Goal: Information Seeking & Learning: Learn about a topic

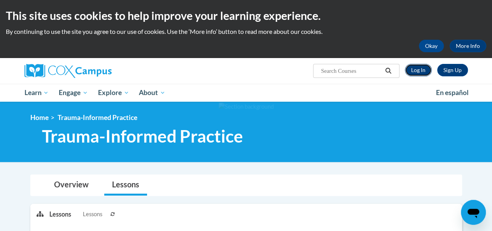
click at [419, 72] on link "Log In" at bounding box center [418, 70] width 27 height 12
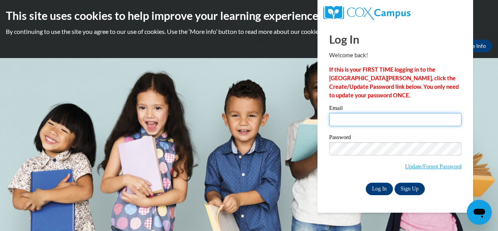
type input "a02449256@alabama.edu"
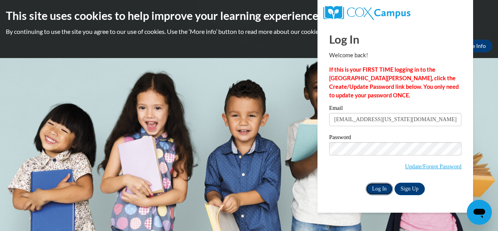
click at [373, 189] on input "Log In" at bounding box center [379, 188] width 27 height 12
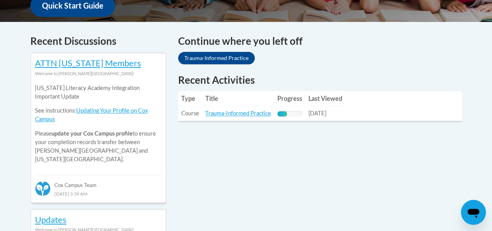
scroll to position [310, 0]
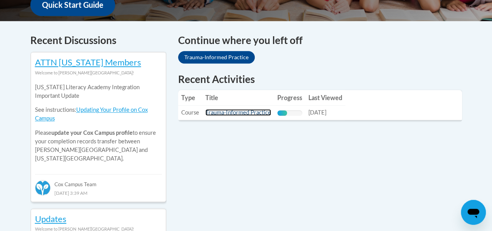
click at [235, 113] on link "Trauma-Informed Practice" at bounding box center [238, 112] width 66 height 7
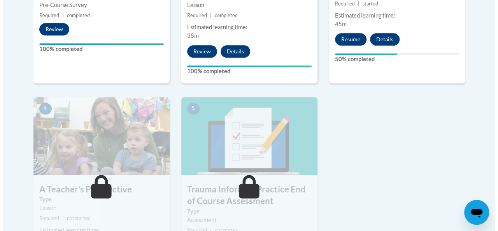
scroll to position [377, 0]
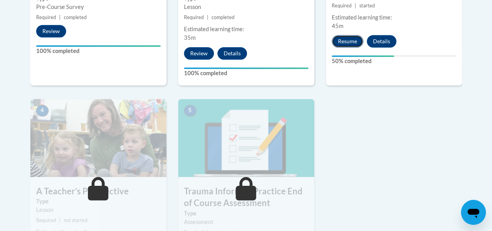
click at [346, 38] on button "Resume" at bounding box center [348, 41] width 32 height 12
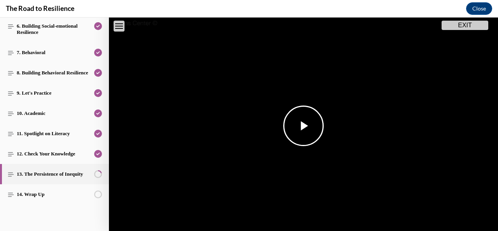
scroll to position [87, 0]
click at [303, 125] on span "Video player" at bounding box center [303, 125] width 0 height 0
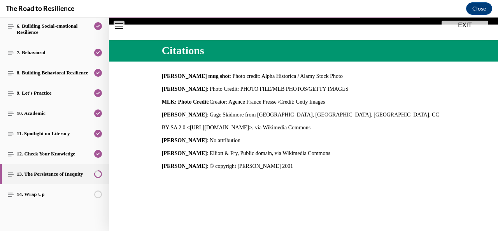
scroll to position [324, 0]
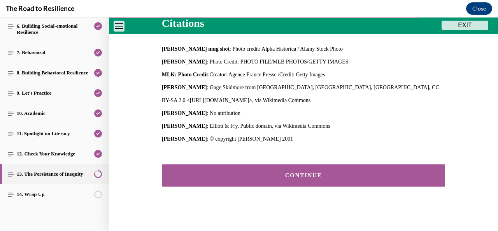
click at [268, 172] on div "CONTINUE" at bounding box center [303, 175] width 259 height 6
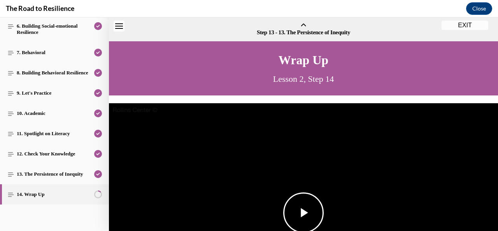
scroll to position [24, 0]
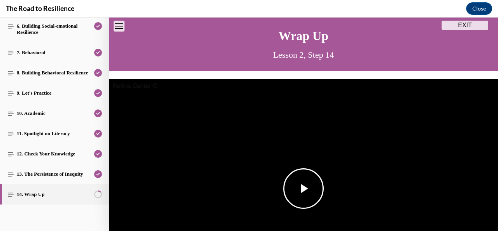
click at [269, 130] on img "Video player" at bounding box center [303, 188] width 389 height 219
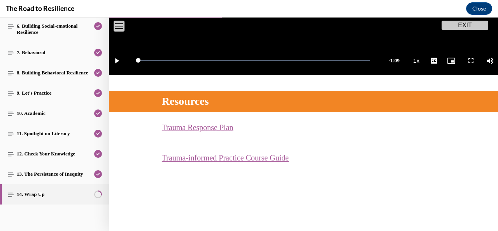
scroll to position [268, 0]
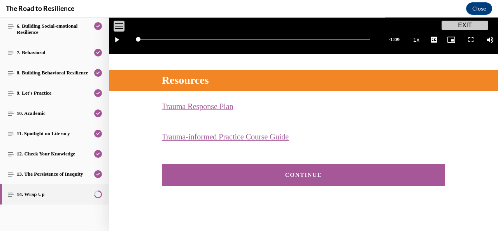
click at [241, 175] on button "CONTINUE" at bounding box center [303, 175] width 283 height 22
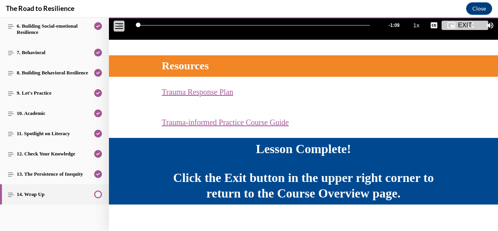
scroll to position [289, 0]
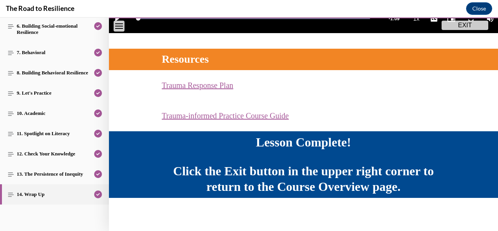
click at [463, 23] on button "EXIT" at bounding box center [464, 25] width 47 height 9
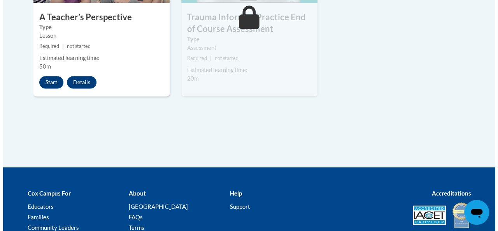
scroll to position [551, 0]
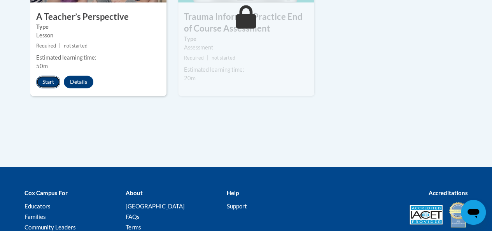
click at [54, 81] on button "Start" at bounding box center [48, 81] width 24 height 12
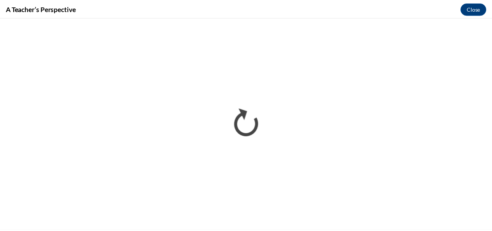
scroll to position [0, 0]
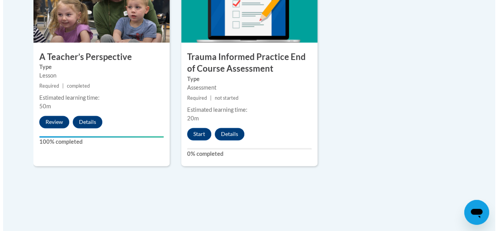
scroll to position [512, 0]
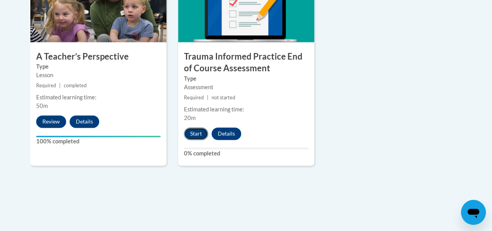
click at [199, 134] on button "Start" at bounding box center [196, 133] width 24 height 12
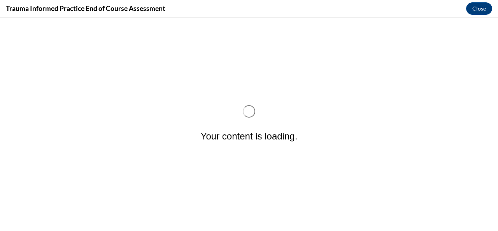
scroll to position [0, 0]
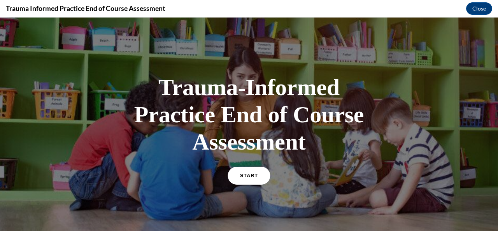
click at [247, 182] on link "START" at bounding box center [249, 175] width 42 height 18
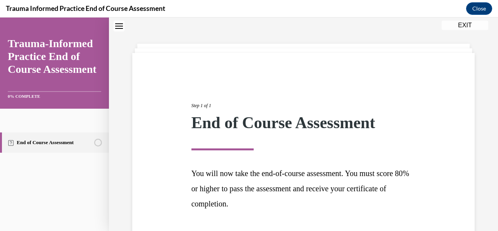
scroll to position [82, 0]
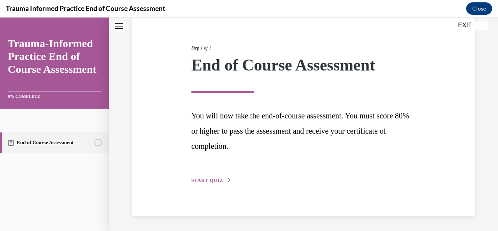
click at [208, 177] on button "START QUIZ" at bounding box center [211, 180] width 40 height 7
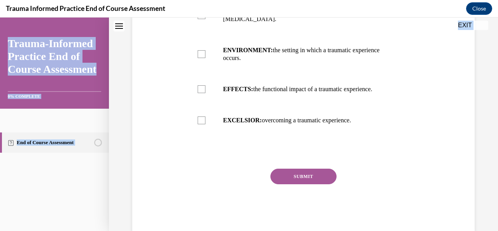
scroll to position [251, 0]
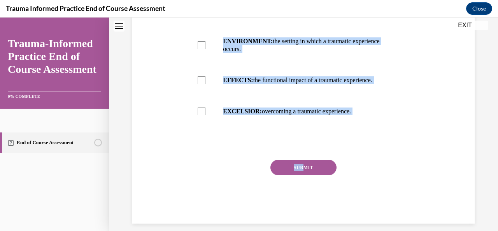
drag, startPoint x: 190, startPoint y: 71, endPoint x: 305, endPoint y: 143, distance: 134.9
click at [305, 143] on div "Question 01/12 Trauma can be broken down into 3 components. What are those comp…" at bounding box center [303, 40] width 227 height 366
click at [218, 138] on div at bounding box center [303, 142] width 227 height 9
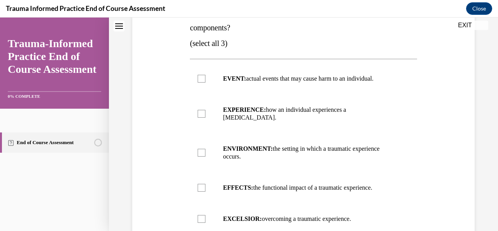
scroll to position [142, 0]
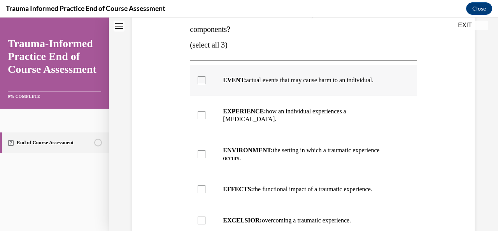
click at [203, 74] on label "EVENT: actual events that may cause harm to an individual." at bounding box center [303, 80] width 227 height 31
click at [203, 76] on input "EVENT: actual events that may cause harm to an individual." at bounding box center [202, 80] width 8 height 8
checkbox input "true"
click at [205, 112] on label "EXPERIENCE: how an individual experiences a [MEDICAL_DATA]." at bounding box center [303, 115] width 227 height 39
click at [205, 112] on input "EXPERIENCE: how an individual experiences a [MEDICAL_DATA]." at bounding box center [202, 115] width 8 height 8
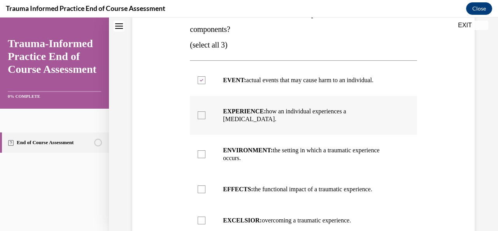
checkbox input "true"
click at [208, 186] on label "EFFECTS: the functional impact of a traumatic experience." at bounding box center [303, 188] width 227 height 31
click at [205, 186] on input "EFFECTS: the functional impact of a traumatic experience." at bounding box center [202, 189] width 8 height 8
checkbox input "true"
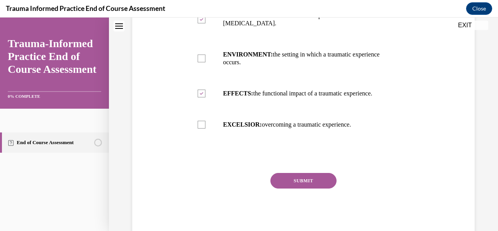
click at [282, 180] on button "SUBMIT" at bounding box center [303, 181] width 66 height 16
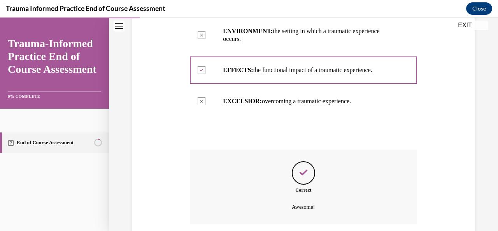
scroll to position [314, 0]
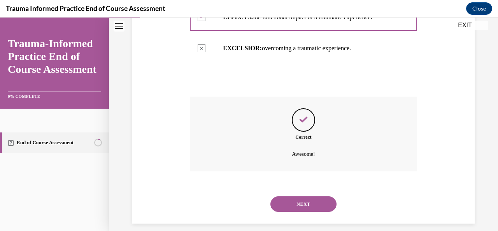
click at [287, 200] on button "NEXT" at bounding box center [303, 204] width 66 height 16
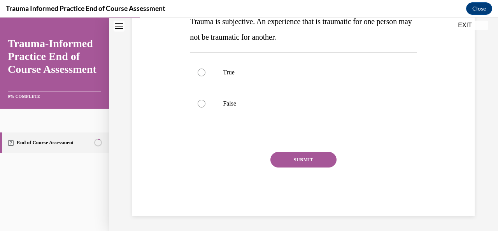
scroll to position [102, 0]
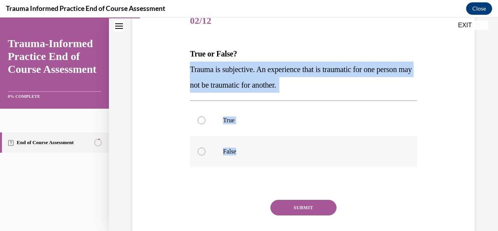
drag, startPoint x: 189, startPoint y: 68, endPoint x: 245, endPoint y: 162, distance: 109.2
click at [245, 162] on div "Question 02/12 True or False? Trauma is subjective. An experience that is traum…" at bounding box center [303, 134] width 227 height 257
click at [197, 122] on label "True" at bounding box center [303, 120] width 227 height 31
click at [198, 122] on input "True" at bounding box center [202, 120] width 8 height 8
radio input "true"
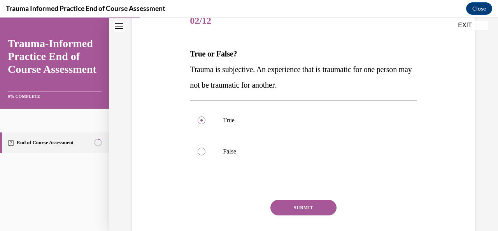
click at [285, 198] on div "Question 02/12 True or False? Trauma is subjective. An experience that is traum…" at bounding box center [303, 134] width 227 height 257
click at [286, 205] on button "SUBMIT" at bounding box center [303, 208] width 66 height 16
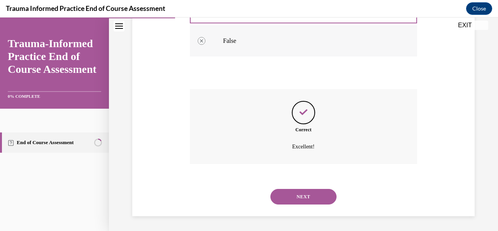
scroll to position [213, 0]
click at [298, 196] on button "NEXT" at bounding box center [303, 196] width 66 height 16
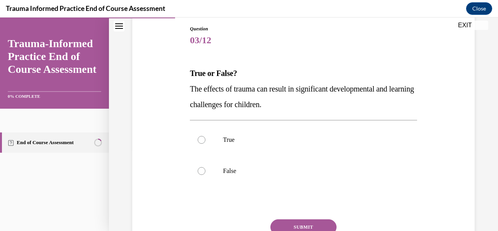
scroll to position [88, 0]
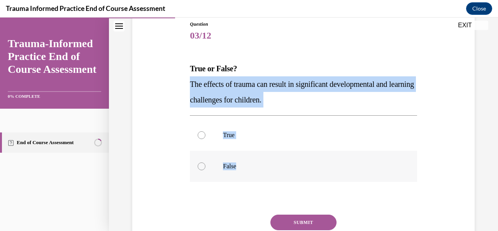
drag, startPoint x: 190, startPoint y: 83, endPoint x: 239, endPoint y: 174, distance: 103.0
click at [239, 174] on div "Question 03/12 True or False? The effects of trauma can result in significant d…" at bounding box center [303, 149] width 227 height 257
click at [202, 132] on div at bounding box center [202, 135] width 8 height 8
click at [202, 132] on input "True" at bounding box center [202, 135] width 8 height 8
radio input "true"
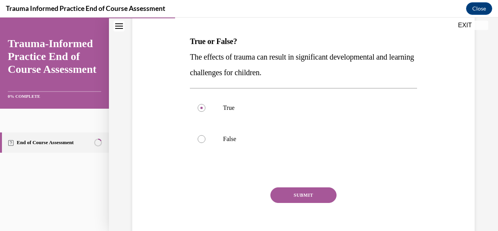
click at [296, 198] on button "SUBMIT" at bounding box center [303, 195] width 66 height 16
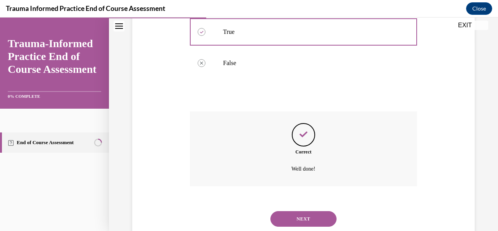
scroll to position [213, 0]
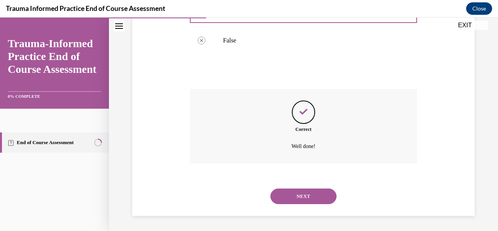
click at [306, 189] on button "NEXT" at bounding box center [303, 196] width 66 height 16
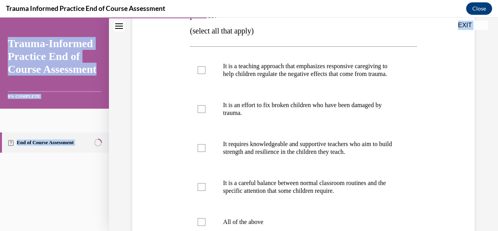
scroll to position [282, 0]
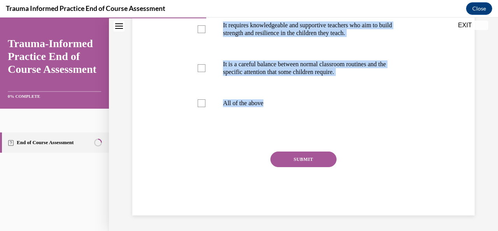
drag, startPoint x: 189, startPoint y: 65, endPoint x: 280, endPoint y: 138, distance: 116.0
click at [280, 138] on div "Question 04/12 Which of the following statements accurately describe trauma-inf…" at bounding box center [303, 24] width 227 height 382
click at [229, 126] on div "Question 04/12 Which of the following statements accurately describe trauma-inf…" at bounding box center [303, 24] width 227 height 382
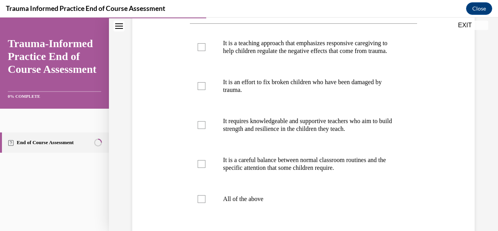
scroll to position [153, 0]
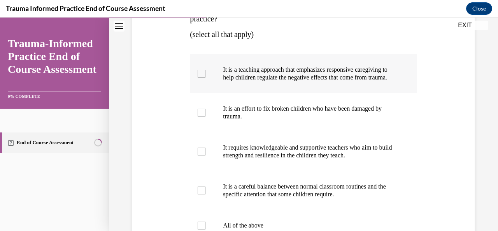
click at [225, 71] on p "It is a teaching approach that emphasizes responsive caregiving to help childre…" at bounding box center [310, 74] width 174 height 16
click at [205, 71] on input "It is a teaching approach that emphasizes responsive caregiving to help childre…" at bounding box center [202, 74] width 8 height 8
checkbox input "true"
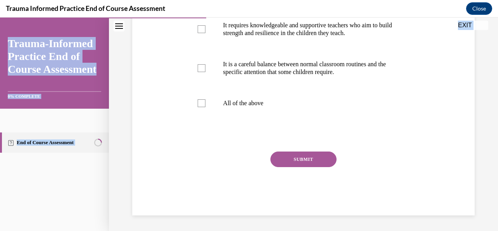
scroll to position [282, 0]
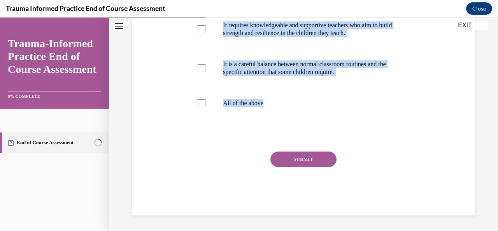
drag, startPoint x: 191, startPoint y: 58, endPoint x: 276, endPoint y: 145, distance: 121.8
click at [276, 145] on div "Question 04/12 Which of the following statements accurately describe trauma-inf…" at bounding box center [303, 24] width 227 height 382
copy div "Which of the following statements accurately describe trauma-informed practice?…"
click at [220, 128] on div "Question 04/12 Which of the following statements accurately describe trauma-inf…" at bounding box center [303, 24] width 227 height 382
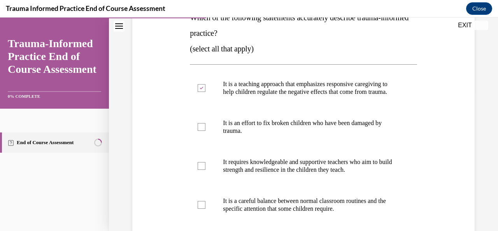
scroll to position [177, 0]
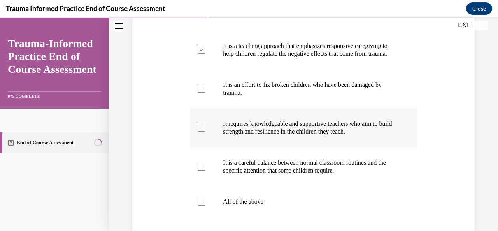
click at [207, 130] on label "It requires knowledgeable and supportive teachers who aim to build strength and…" at bounding box center [303, 127] width 227 height 39
click at [205, 130] on input "It requires knowledgeable and supportive teachers who aim to build strength and…" at bounding box center [202, 128] width 8 height 8
checkbox input "true"
click at [205, 165] on label "It is a careful balance between normal classroom routines and the specific atte…" at bounding box center [303, 166] width 227 height 39
click at [205, 165] on input "It is a careful balance between normal classroom routines and the specific atte…" at bounding box center [202, 167] width 8 height 8
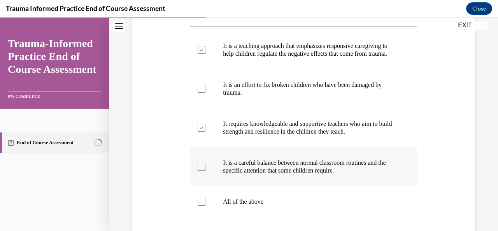
checkbox input "true"
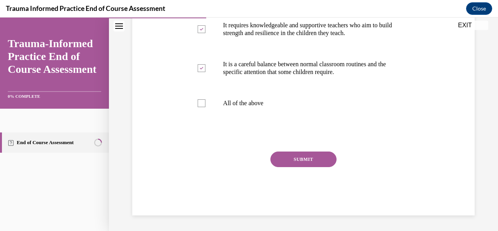
click at [305, 166] on button "SUBMIT" at bounding box center [303, 159] width 66 height 16
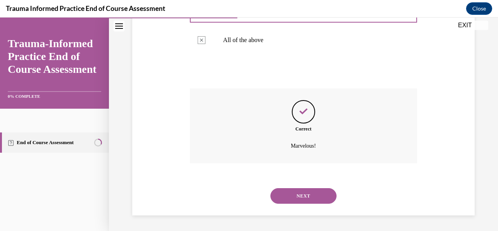
scroll to position [345, 0]
click at [320, 193] on button "NEXT" at bounding box center [303, 196] width 66 height 16
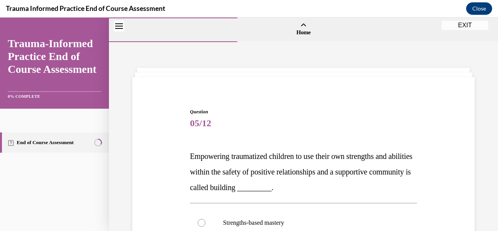
scroll to position [109, 0]
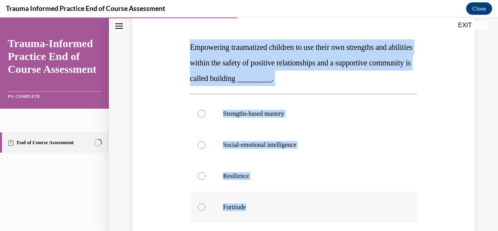
drag, startPoint x: 190, startPoint y: 46, endPoint x: 263, endPoint y: 218, distance: 186.6
click at [263, 218] on div "Question 05/12 Empowering traumatized children to use their own strengths and a…" at bounding box center [303, 159] width 227 height 320
copy div "Empowering traumatized children to use their own strengths and abilities within…"
click at [209, 168] on label "Resilience" at bounding box center [303, 175] width 227 height 31
click at [205, 172] on input "Resilience" at bounding box center [202, 176] width 8 height 8
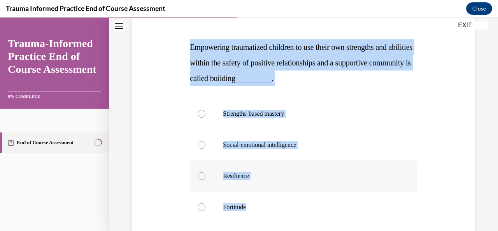
radio input "true"
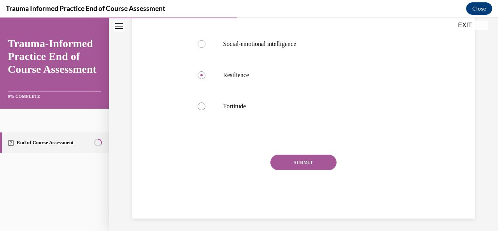
click at [303, 161] on button "SUBMIT" at bounding box center [303, 162] width 66 height 16
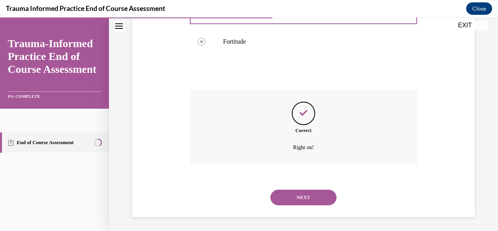
scroll to position [275, 0]
click at [290, 195] on button "NEXT" at bounding box center [303, 196] width 66 height 16
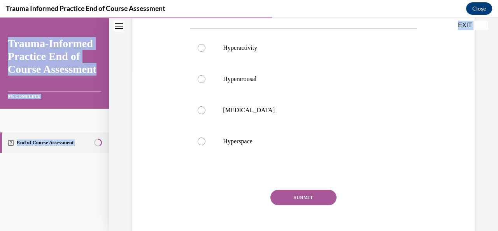
scroll to position [212, 0]
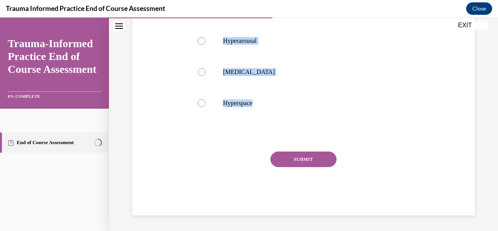
drag, startPoint x: 189, startPoint y: 98, endPoint x: 271, endPoint y: 143, distance: 93.5
click at [271, 143] on div "Question 06/12 ____________ is an anxious and fearful state in which the child …" at bounding box center [303, 63] width 227 height 304
copy div "____________ is an anxious and fearful state in which the child is overly sensi…"
click at [212, 44] on label "Hyperarousal" at bounding box center [303, 40] width 227 height 31
click at [205, 44] on input "Hyperarousal" at bounding box center [202, 41] width 8 height 8
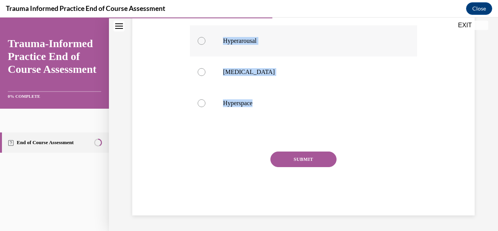
radio input "true"
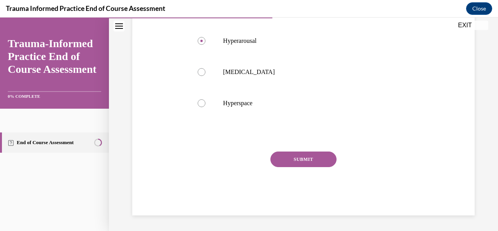
click at [317, 158] on button "SUBMIT" at bounding box center [303, 159] width 66 height 16
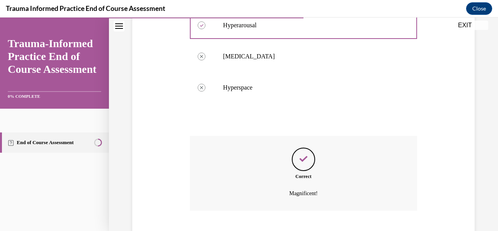
scroll to position [275, 0]
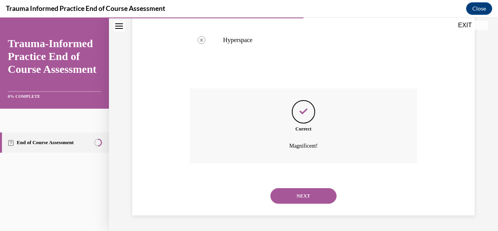
click at [294, 199] on button "NEXT" at bounding box center [303, 196] width 66 height 16
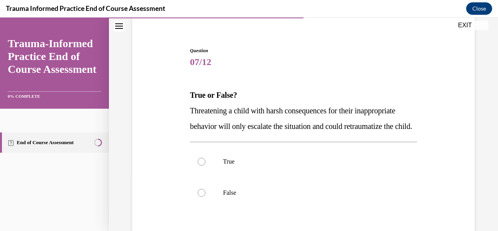
scroll to position [73, 0]
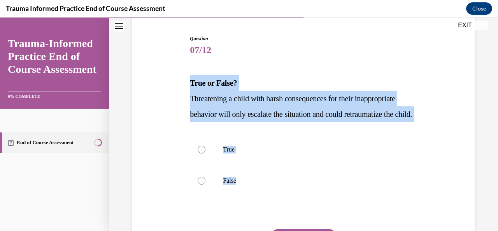
drag, startPoint x: 191, startPoint y: 81, endPoint x: 245, endPoint y: 220, distance: 148.9
click at [245, 220] on div "Question 07/12 True or False? Threatening a child with harsh consequences for t…" at bounding box center [303, 163] width 227 height 257
copy div "True or False? Threatening a child with harsh consequences for their inappropri…"
click at [202, 153] on div at bounding box center [202, 149] width 8 height 8
click at [202, 153] on input "True" at bounding box center [202, 149] width 8 height 8
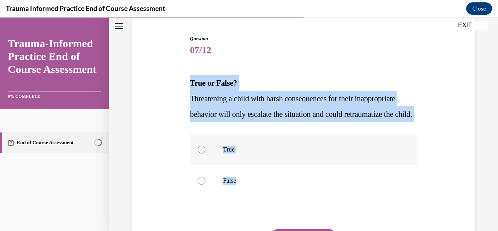
radio input "true"
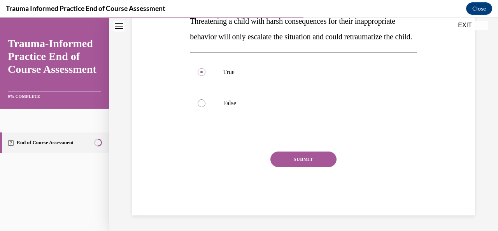
click at [323, 167] on button "SUBMIT" at bounding box center [303, 159] width 66 height 16
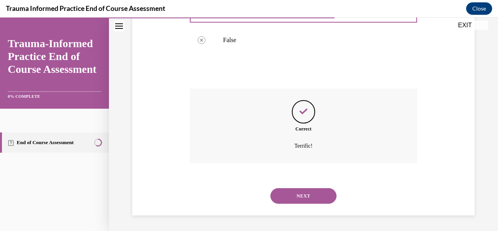
scroll to position [229, 0]
click at [296, 194] on button "NEXT" at bounding box center [303, 196] width 66 height 16
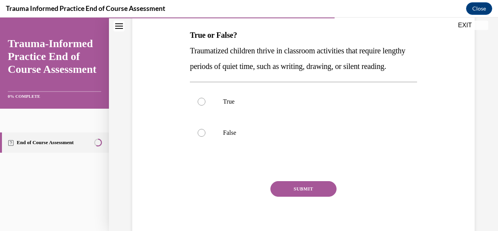
scroll to position [128, 0]
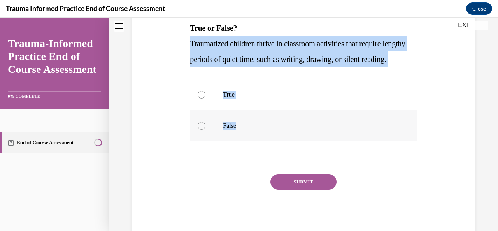
drag, startPoint x: 189, startPoint y: 43, endPoint x: 257, endPoint y: 149, distance: 125.4
click at [257, 149] on div "Question 08/12 True or False? Traumatized children thrive in classroom activiti…" at bounding box center [303, 108] width 227 height 257
copy div "Traumatized children thrive in classroom activities that require lengthy period…"
click at [203, 130] on div at bounding box center [202, 126] width 8 height 8
click at [203, 130] on input "False" at bounding box center [202, 126] width 8 height 8
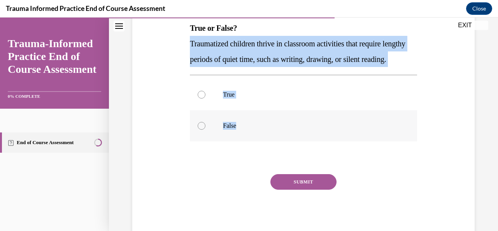
radio input "true"
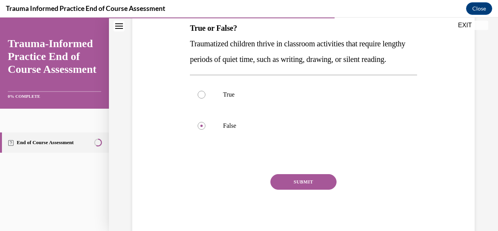
click at [307, 189] on button "SUBMIT" at bounding box center [303, 182] width 66 height 16
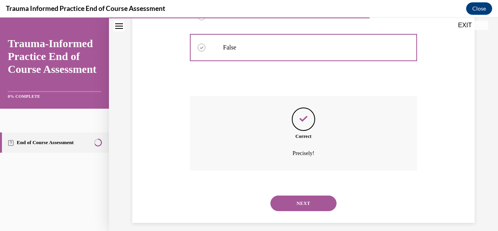
scroll to position [229, 0]
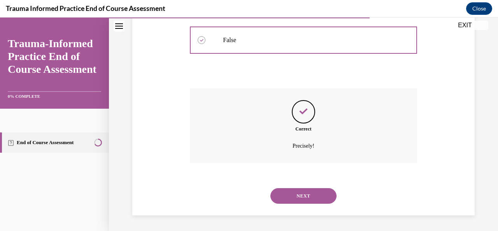
click at [286, 190] on button "NEXT" at bounding box center [303, 196] width 66 height 16
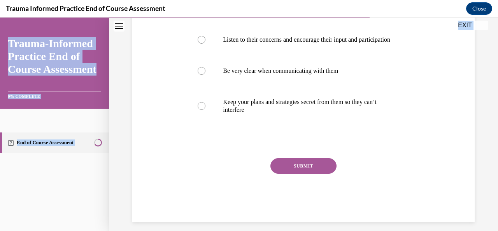
scroll to position [212, 0]
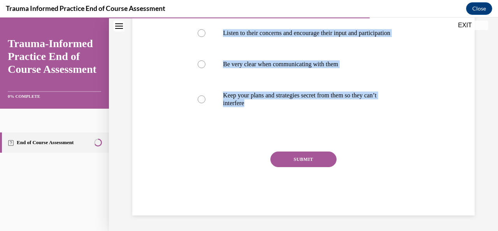
drag, startPoint x: 189, startPoint y: 95, endPoint x: 317, endPoint y: 145, distance: 137.9
click at [317, 145] on div "Question 09/12 Which of the following should you NOT do when collaborating with…" at bounding box center [303, 59] width 227 height 312
copy div "Which of the following should you NOT do when collaborating with a child’s pare…"
click at [256, 103] on p "Keep your plans and strategies secret from them so they can’t interfere" at bounding box center [310, 99] width 174 height 16
click at [205, 103] on input "Keep your plans and strategies secret from them so they can’t interfere" at bounding box center [202, 99] width 8 height 8
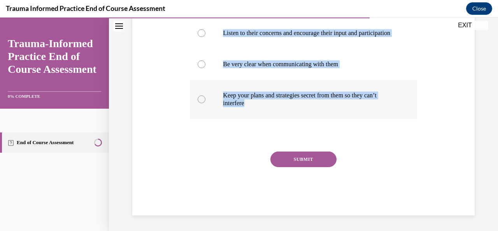
radio input "true"
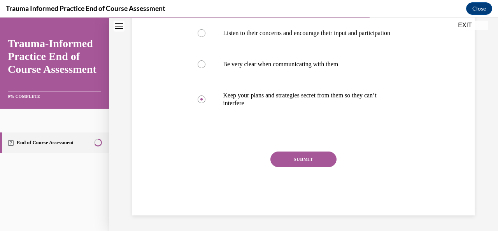
click at [294, 158] on button "SUBMIT" at bounding box center [303, 159] width 66 height 16
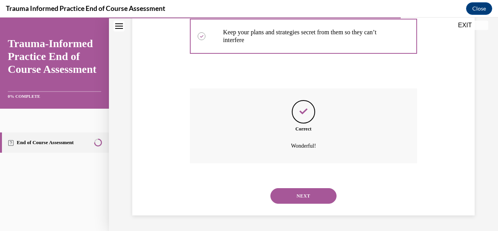
scroll to position [275, 0]
click at [304, 200] on button "NEXT" at bounding box center [303, 196] width 66 height 16
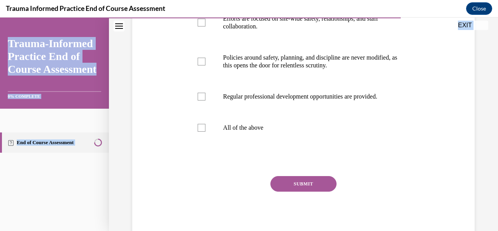
scroll to position [267, 0]
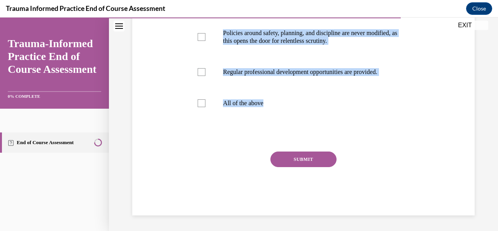
drag, startPoint x: 190, startPoint y: 102, endPoint x: 268, endPoint y: 138, distance: 86.0
click at [268, 138] on div "Question 10/12 Which of the following accurately describe trauma-informed setti…" at bounding box center [303, 35] width 227 height 359
copy div "Which of the following accurately describe trauma-informed settings? (select al…"
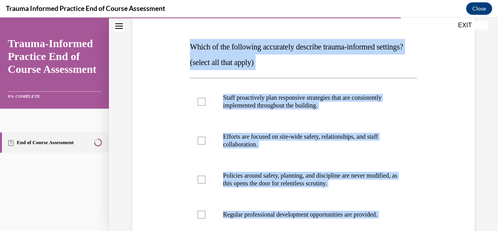
scroll to position [104, 0]
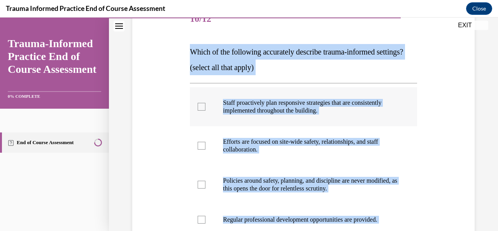
click at [202, 110] on div at bounding box center [202, 107] width 8 height 8
click at [202, 110] on input "Staff proactively plan responsive strategies that are consistently implemented …" at bounding box center [202, 107] width 8 height 8
checkbox input "true"
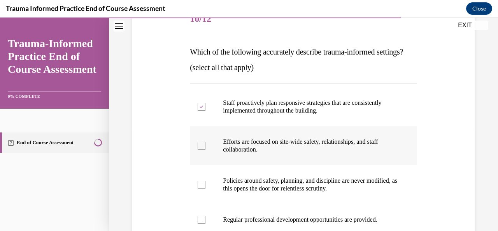
click at [201, 149] on div at bounding box center [202, 146] width 8 height 8
click at [201, 149] on input "Efforts are focused on site-wide safety, relationships, and staff collaboration." at bounding box center [202, 146] width 8 height 8
checkbox input "true"
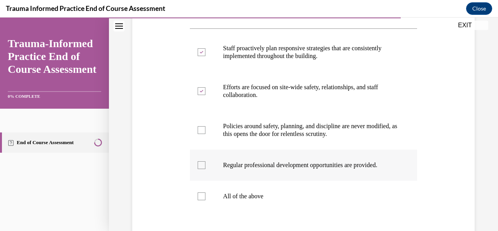
click at [200, 173] on label "Regular professional development opportunities are provided." at bounding box center [303, 164] width 227 height 31
click at [200, 169] on input "Regular professional development opportunities are provided." at bounding box center [202, 165] width 8 height 8
checkbox input "true"
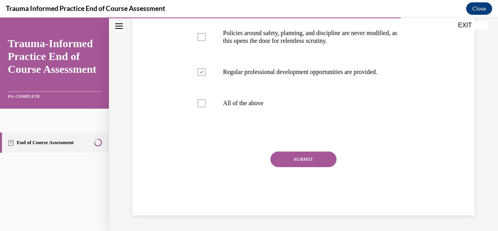
click at [311, 166] on button "SUBMIT" at bounding box center [303, 159] width 66 height 16
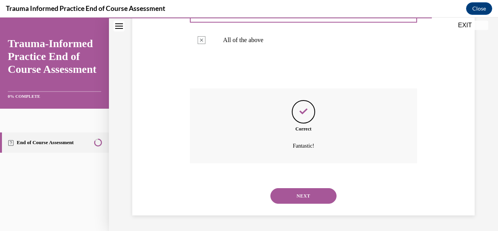
scroll to position [330, 0]
click at [302, 194] on button "NEXT" at bounding box center [303, 196] width 66 height 16
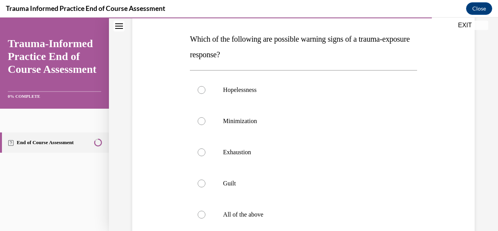
scroll to position [119, 0]
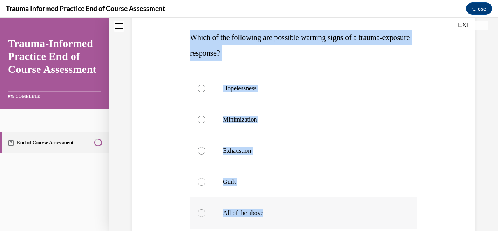
drag, startPoint x: 189, startPoint y: 36, endPoint x: 280, endPoint y: 215, distance: 201.1
click at [280, 215] on div "Question 11/12 Which of the following are possible warning signs of a trauma-ex…" at bounding box center [303, 156] width 227 height 335
copy div "Which of the following are possible warning signs of a trauma-exposure response…"
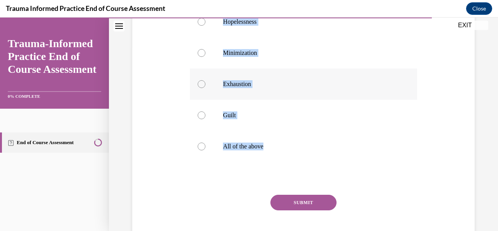
scroll to position [189, 0]
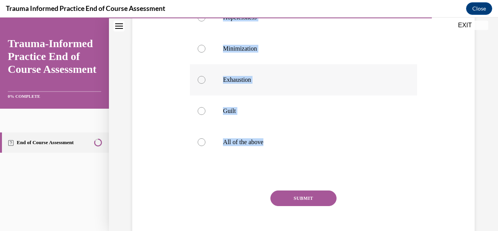
click at [305, 141] on p "All of the above" at bounding box center [310, 142] width 174 height 8
click at [205, 141] on input "All of the above" at bounding box center [202, 142] width 8 height 8
radio input "true"
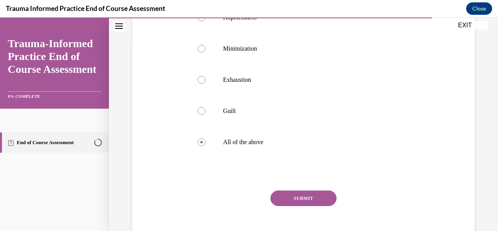
click at [293, 199] on button "SUBMIT" at bounding box center [303, 198] width 66 height 16
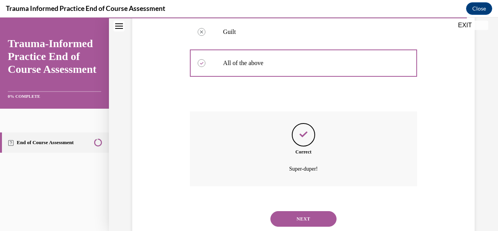
scroll to position [291, 0]
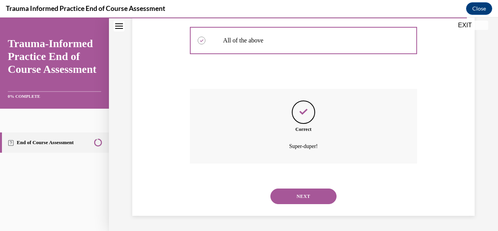
click at [298, 193] on button "NEXT" at bounding box center [303, 196] width 66 height 16
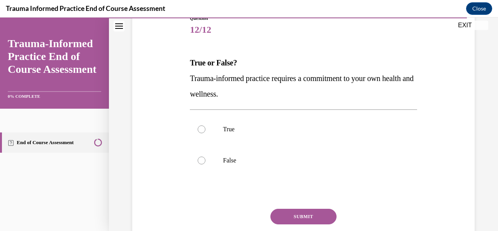
scroll to position [94, 0]
click at [273, 132] on label "True" at bounding box center [303, 128] width 227 height 31
click at [205, 132] on input "True" at bounding box center [202, 129] width 8 height 8
radio input "true"
click at [292, 209] on button "SUBMIT" at bounding box center [303, 216] width 66 height 16
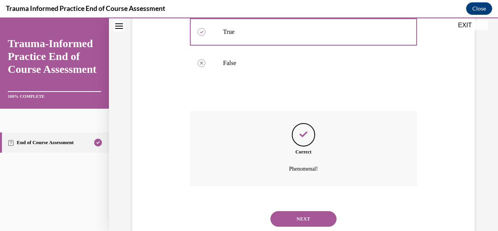
scroll to position [213, 0]
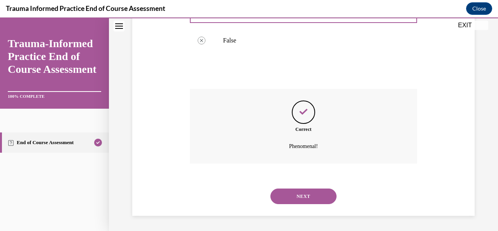
click at [293, 195] on button "NEXT" at bounding box center [303, 196] width 66 height 16
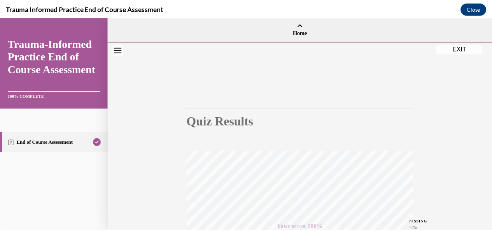
scroll to position [185, 0]
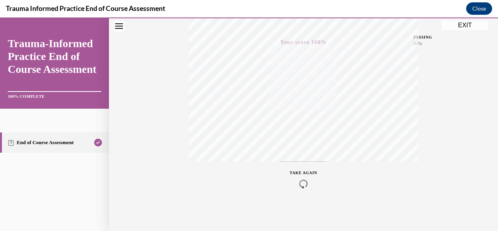
click at [481, 27] on button "EXIT" at bounding box center [464, 25] width 47 height 9
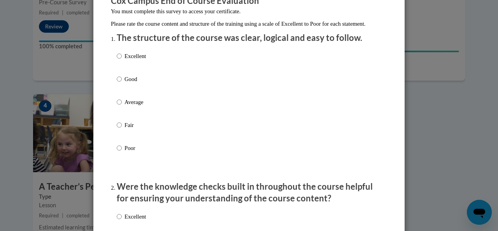
scroll to position [81, 0]
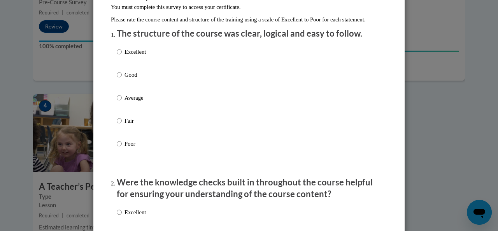
click at [194, 86] on div "Excellent Good Average Fair Poor" at bounding box center [249, 107] width 264 height 127
click at [127, 79] on p "Good" at bounding box center [134, 74] width 21 height 9
click at [122, 79] on input "Good" at bounding box center [119, 74] width 5 height 9
radio input "true"
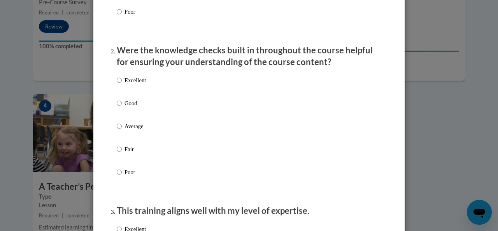
scroll to position [219, 0]
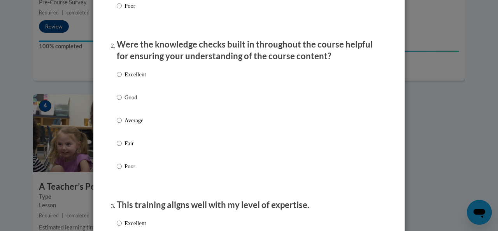
click at [138, 102] on p "Good" at bounding box center [134, 97] width 21 height 9
click at [122, 102] on input "Good" at bounding box center [119, 97] width 5 height 9
radio input "true"
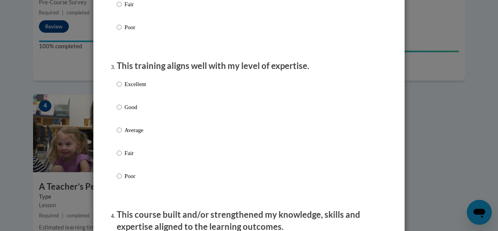
click at [138, 101] on label "Excellent" at bounding box center [131, 90] width 29 height 21
click at [122, 88] on input "Excellent" at bounding box center [119, 84] width 5 height 9
radio input "true"
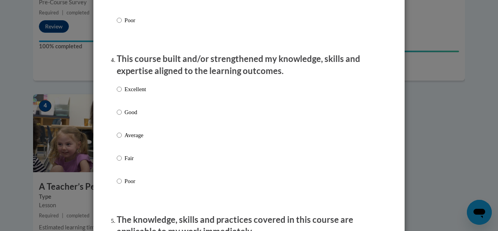
click at [133, 116] on p "Good" at bounding box center [134, 112] width 21 height 9
click at [122, 116] on input "Good" at bounding box center [119, 112] width 5 height 9
radio input "true"
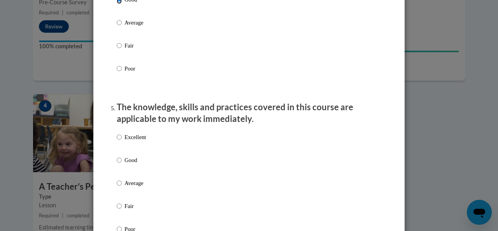
scroll to position [635, 0]
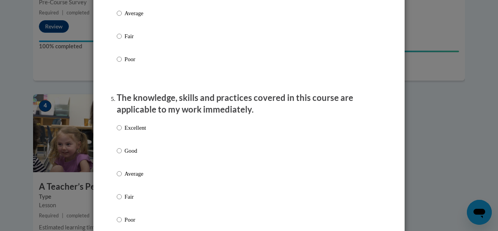
click at [131, 155] on p "Good" at bounding box center [134, 150] width 21 height 9
click at [122, 155] on input "Good" at bounding box center [119, 150] width 5 height 9
radio input "true"
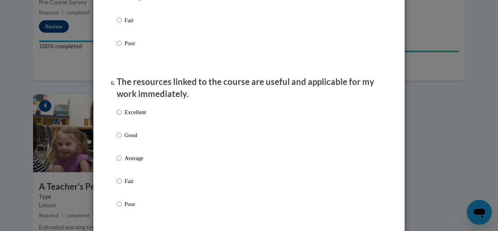
scroll to position [814, 0]
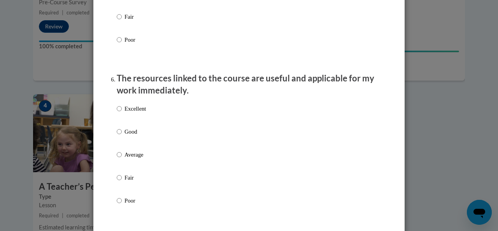
click at [131, 148] on label "Good" at bounding box center [131, 137] width 29 height 21
click at [122, 136] on input "Good" at bounding box center [119, 131] width 5 height 9
radio input "true"
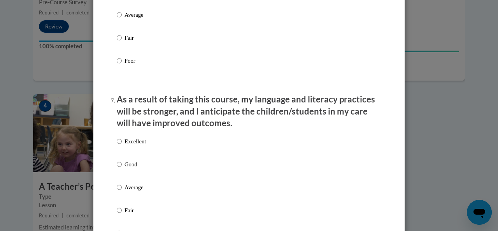
click at [132, 145] on p "Excellent" at bounding box center [134, 141] width 21 height 9
click at [122, 145] on input "Excellent" at bounding box center [119, 141] width 5 height 9
radio input "true"
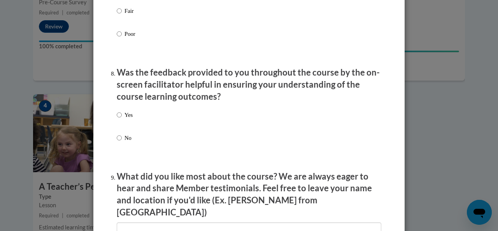
scroll to position [1159, 0]
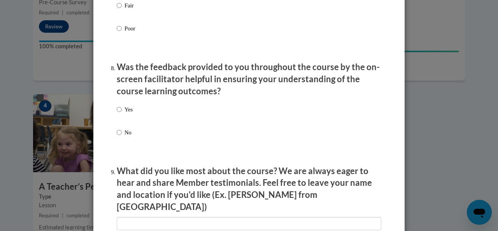
click at [126, 120] on label "Yes" at bounding box center [125, 115] width 16 height 21
click at [122, 114] on input "Yes" at bounding box center [119, 109] width 5 height 9
radio input "true"
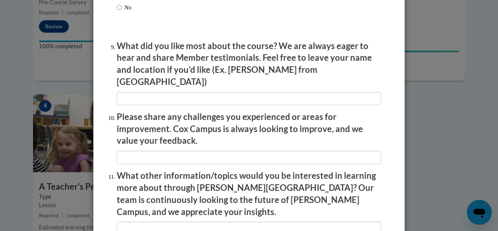
scroll to position [1284, 0]
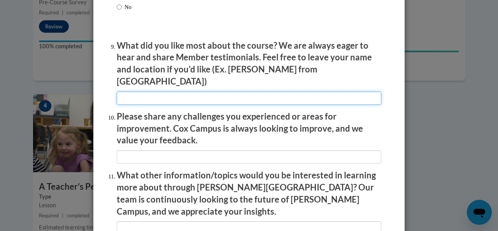
click at [181, 95] on input "textbox" at bounding box center [249, 97] width 264 height 13
type input "I like that it was easy to understand"
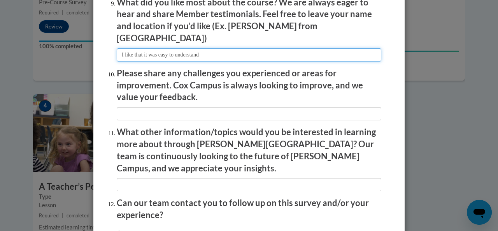
scroll to position [1330, 0]
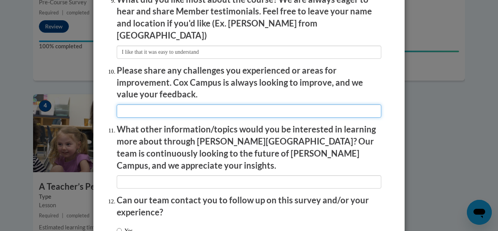
click at [181, 107] on input "textbox" at bounding box center [249, 110] width 264 height 13
type input "NA"
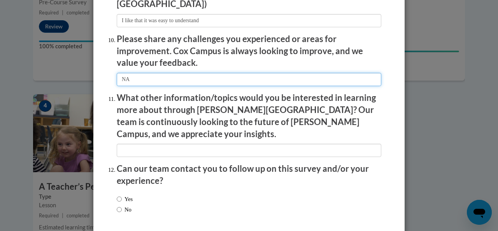
scroll to position [1362, 0]
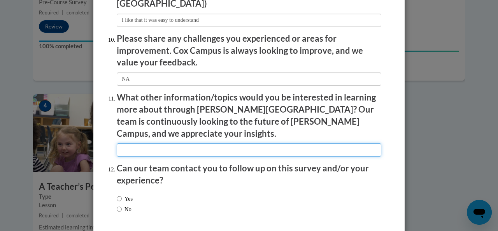
click at [176, 143] on input "textbox" at bounding box center [249, 149] width 264 height 13
type input "kids with special needs"
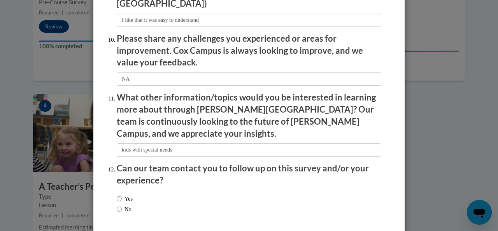
click at [131, 194] on label "Yes" at bounding box center [125, 198] width 16 height 9
click at [122, 194] on input "Yes" at bounding box center [119, 198] width 5 height 9
radio input "true"
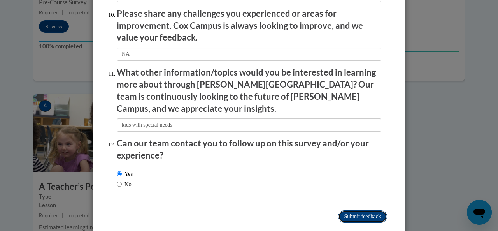
click at [353, 210] on input "Submit feedback" at bounding box center [362, 216] width 49 height 12
